Goal: Information Seeking & Learning: Learn about a topic

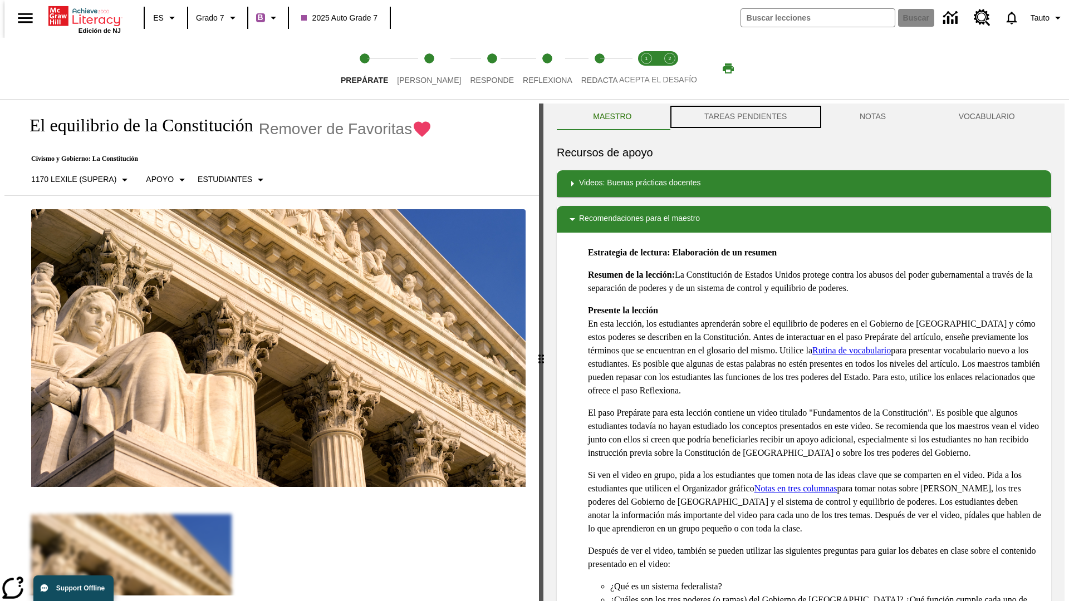
click at [745, 117] on button "TAREAS PENDIENTES" at bounding box center [745, 117] width 155 height 27
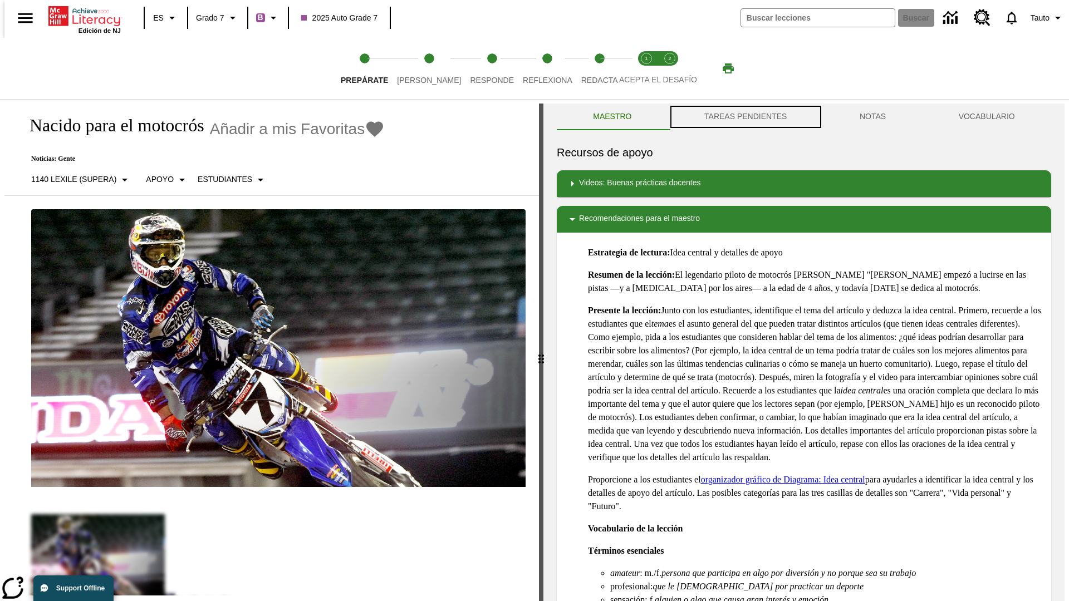
click at [745, 117] on button "TAREAS PENDIENTES" at bounding box center [745, 117] width 155 height 27
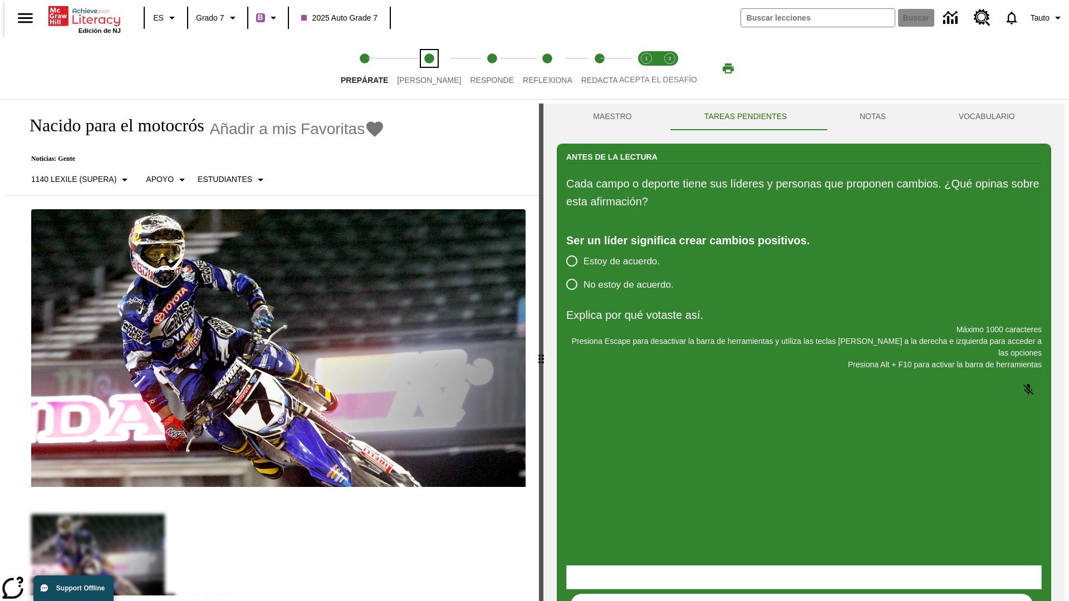
click at [420, 68] on span "[PERSON_NAME]" at bounding box center [429, 76] width 64 height 20
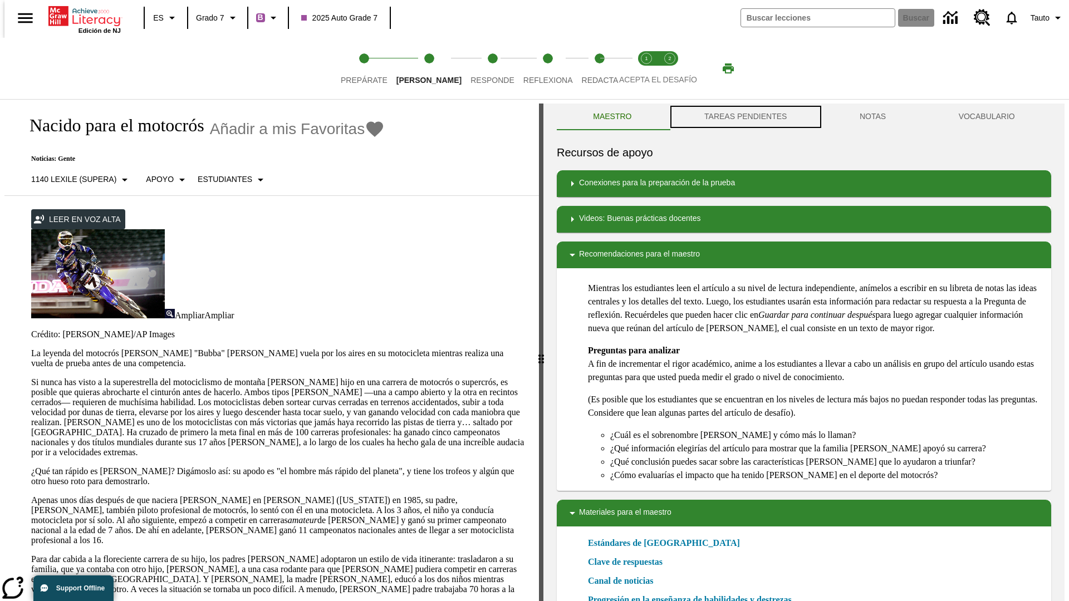
scroll to position [1, 0]
click at [745, 117] on button "TAREAS PENDIENTES" at bounding box center [745, 116] width 155 height 27
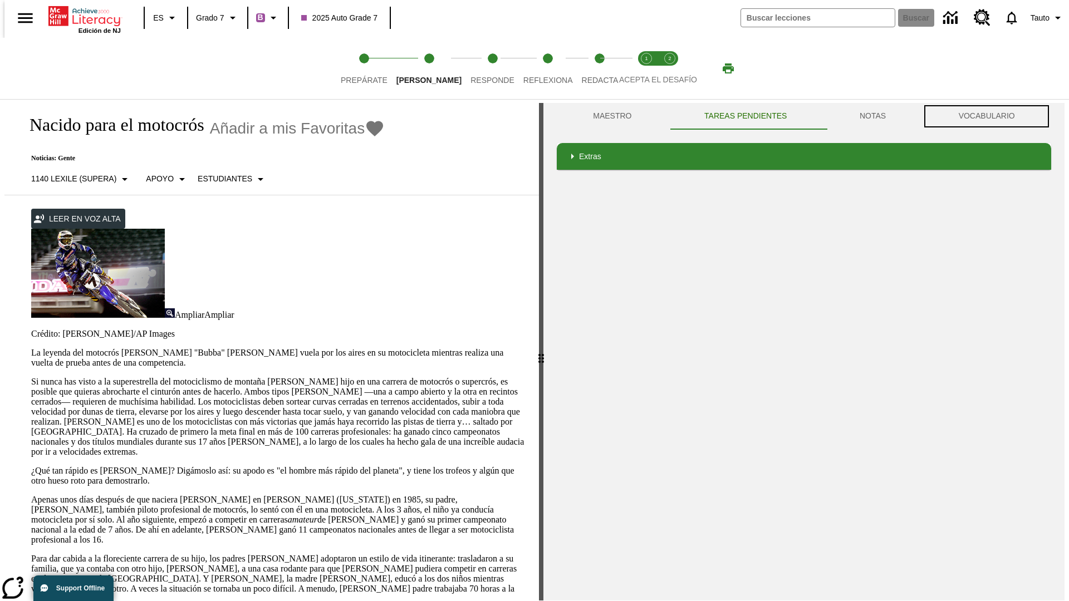
click at [990, 116] on button "VOCABULARIO" at bounding box center [986, 116] width 129 height 27
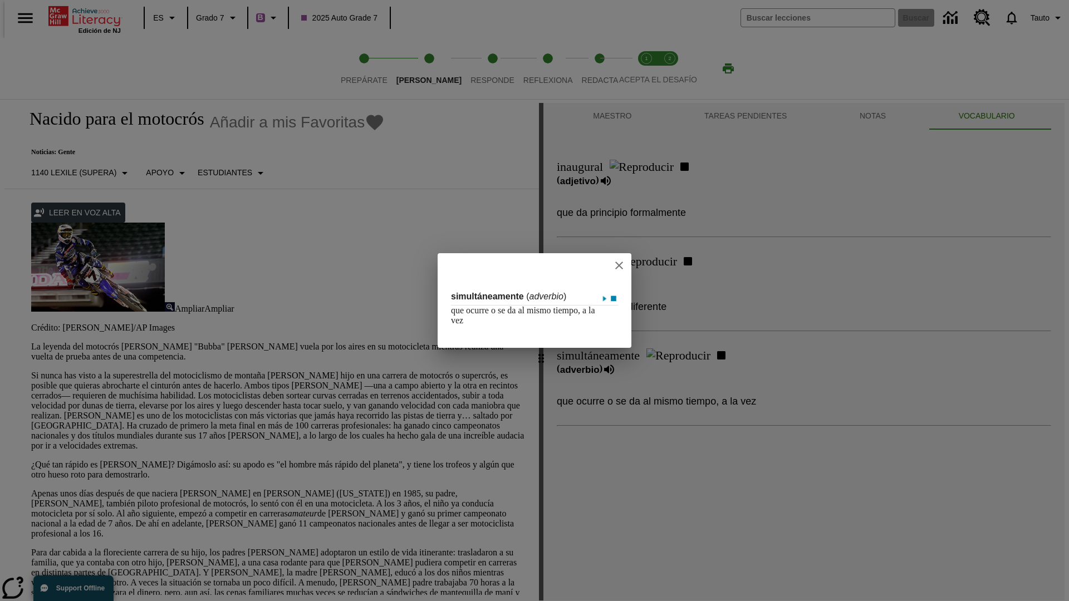
scroll to position [247, 0]
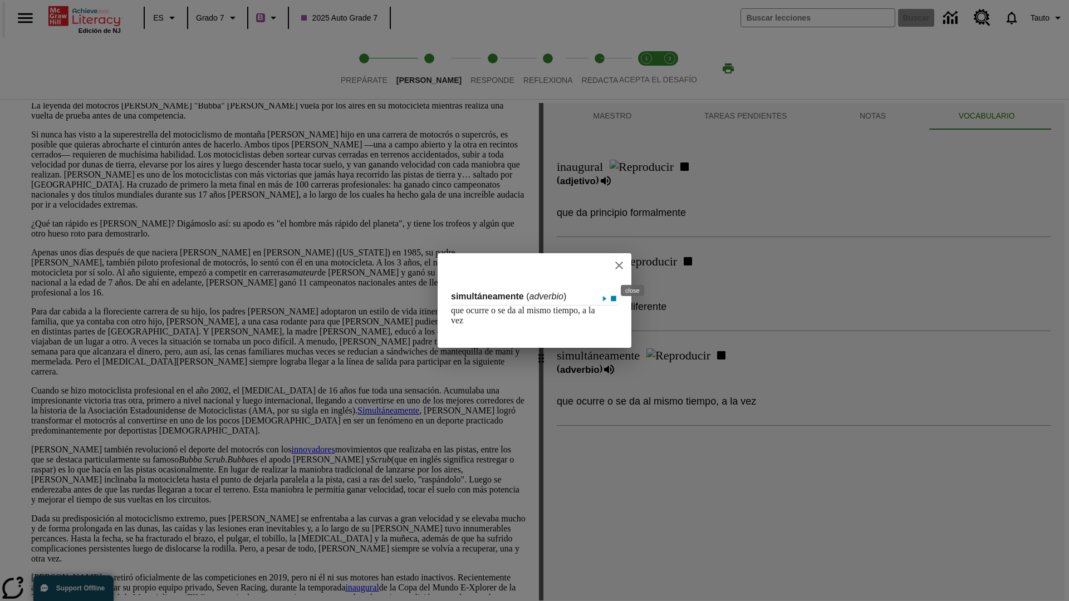
click at [623, 265] on icon "close" at bounding box center [619, 266] width 8 height 8
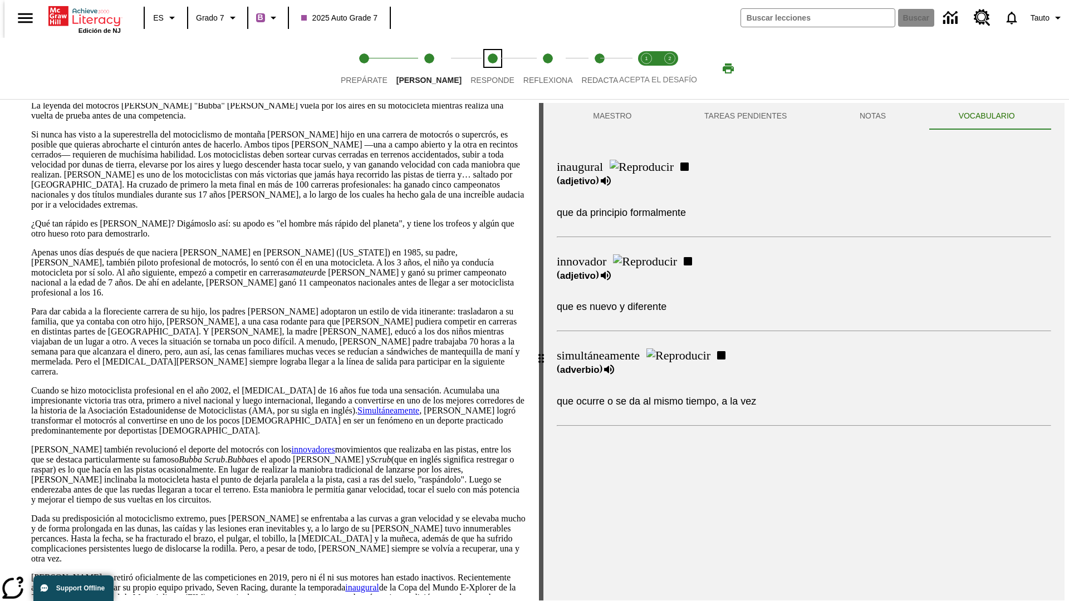
click at [476, 68] on span "Responde" at bounding box center [493, 76] width 44 height 20
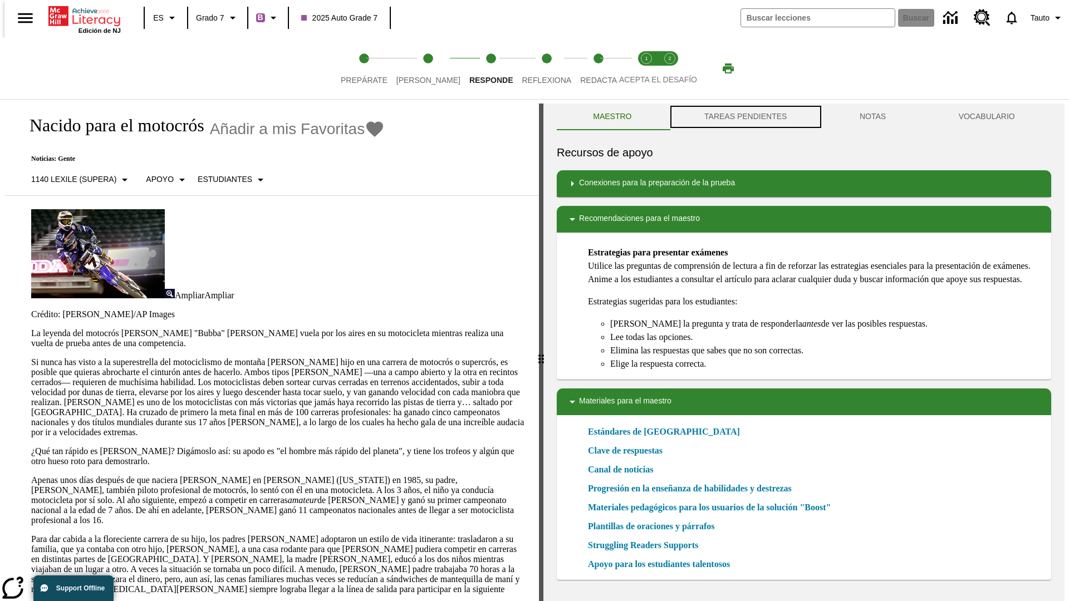
scroll to position [1, 0]
click at [745, 117] on button "TAREAS PENDIENTES" at bounding box center [745, 116] width 155 height 27
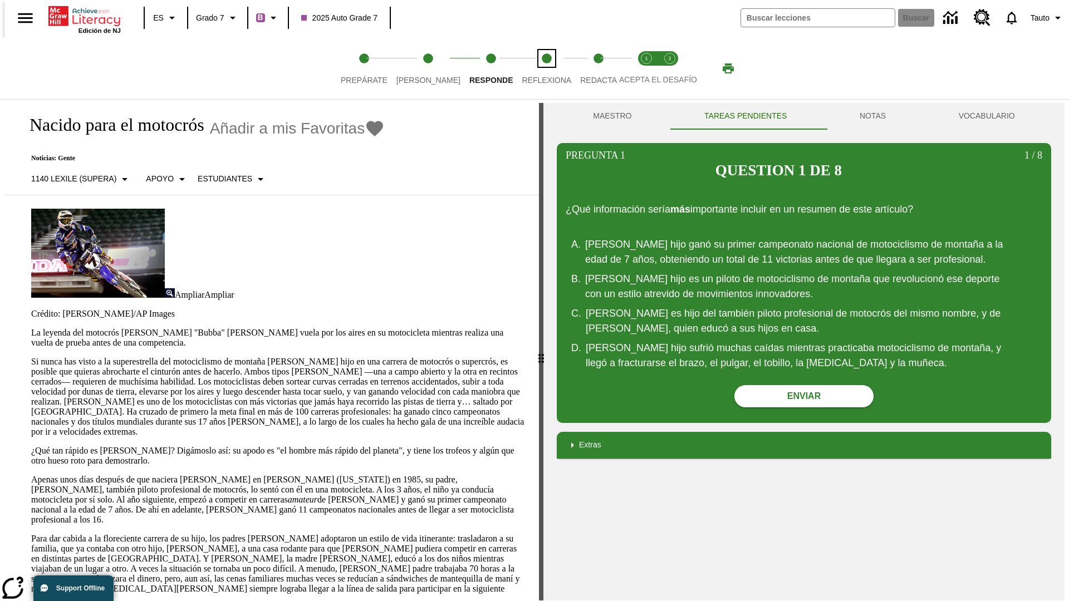
click at [532, 68] on span "Reflexiona" at bounding box center [547, 76] width 50 height 20
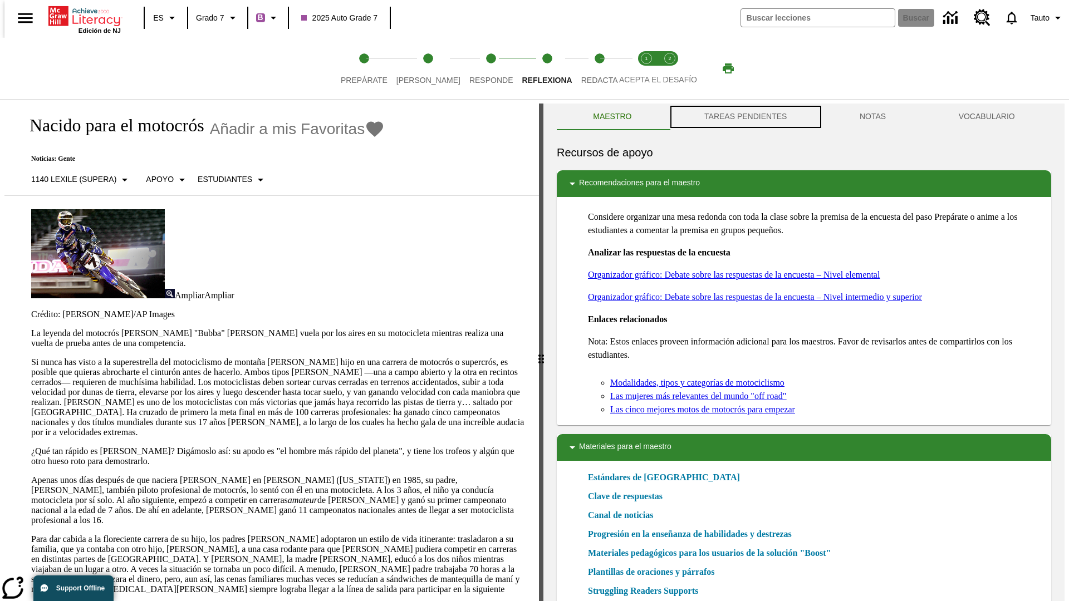
scroll to position [1, 0]
click at [745, 117] on button "TAREAS PENDIENTES" at bounding box center [745, 116] width 155 height 27
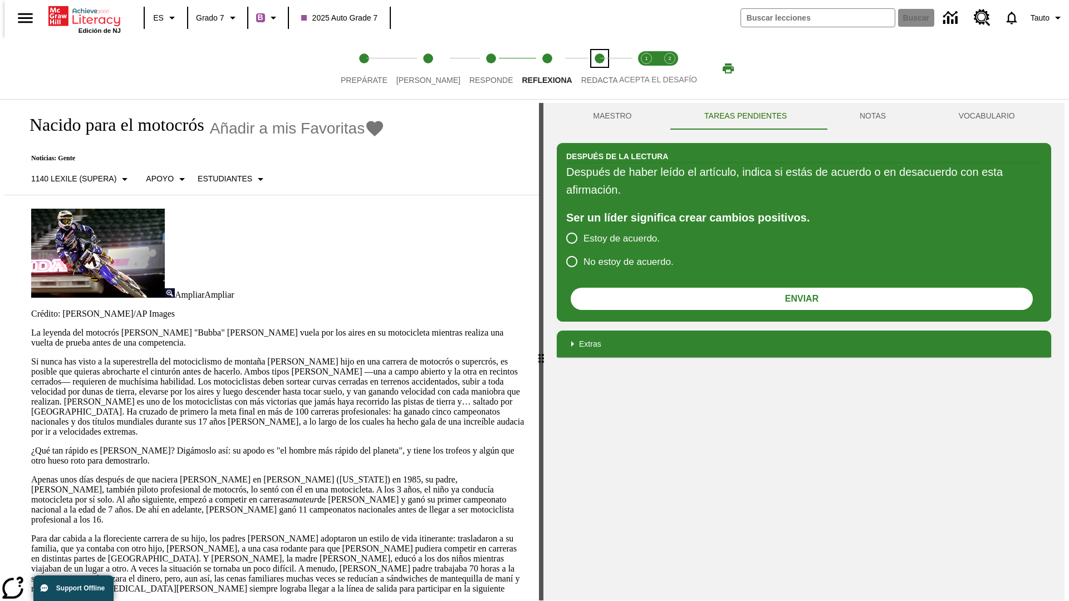
click at [587, 68] on span "Redacta" at bounding box center [599, 76] width 37 height 20
